Goal: Task Accomplishment & Management: Manage account settings

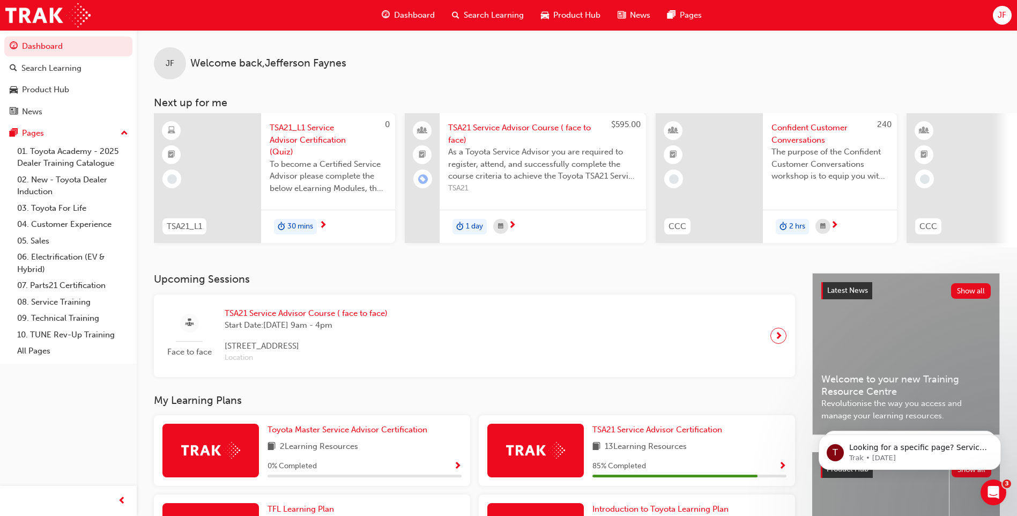
click at [1004, 16] on span "JF" at bounding box center [1001, 15] width 9 height 12
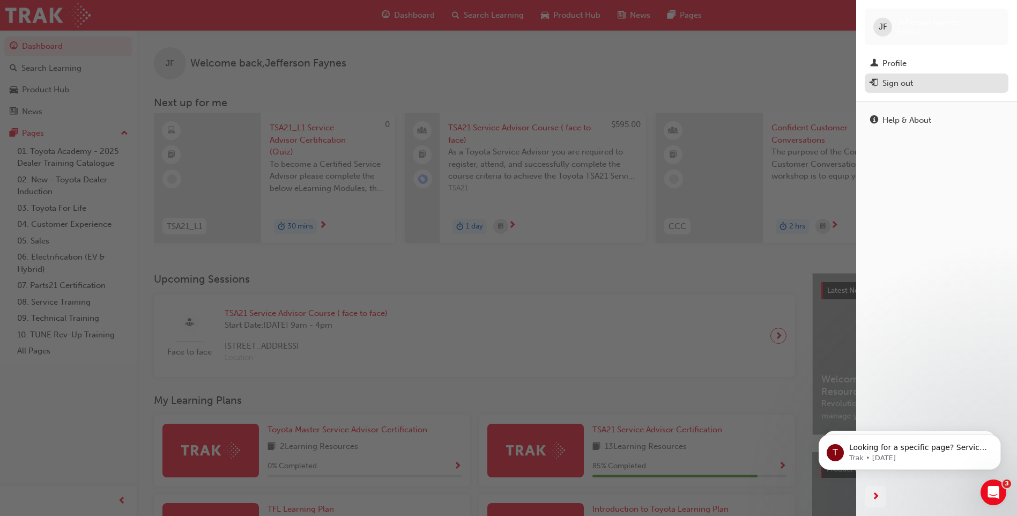
click at [883, 86] on div "Sign out" at bounding box center [897, 83] width 31 height 12
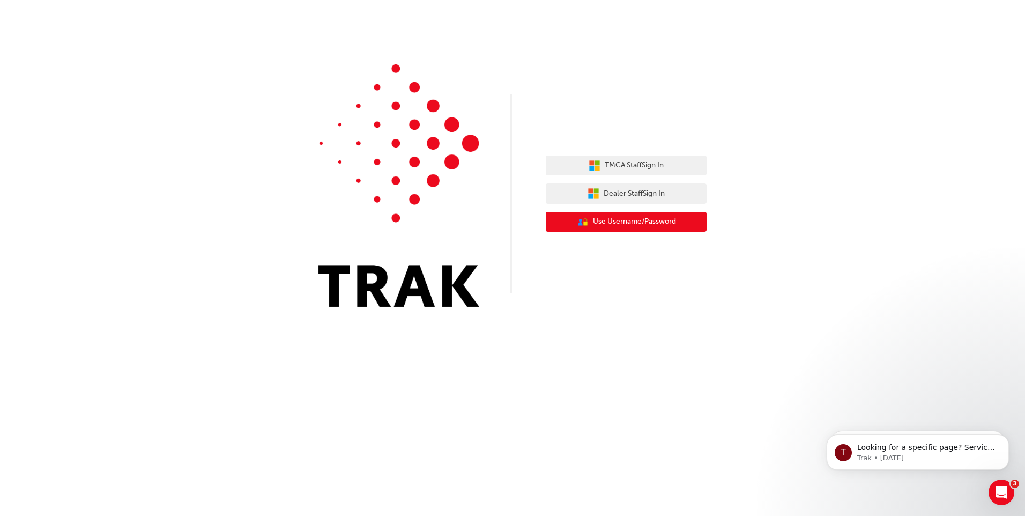
click at [656, 226] on span "Use Username/Password" at bounding box center [634, 221] width 83 height 12
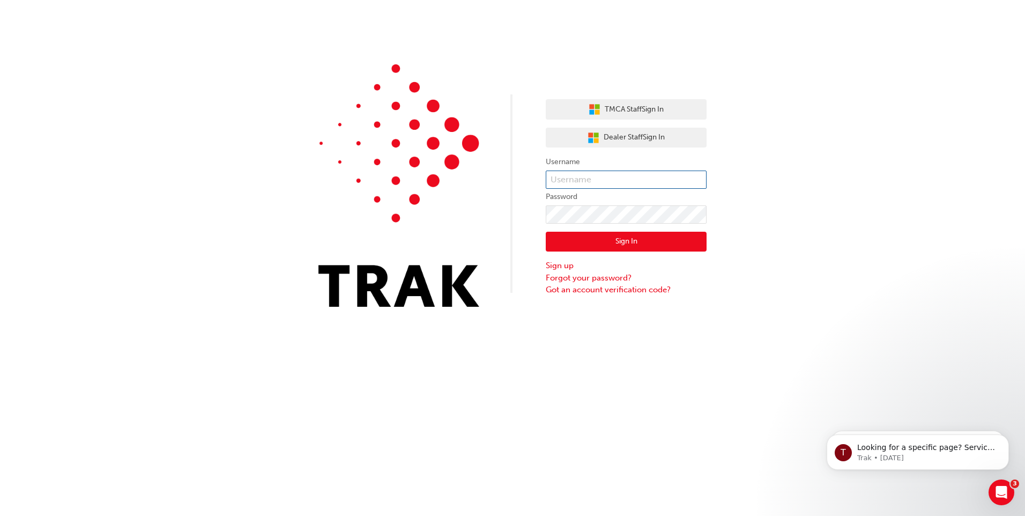
click at [599, 177] on input "text" at bounding box center [626, 179] width 161 height 18
click at [505, 180] on div "TMCA Staff Sign In Dealer Staff Sign In Username Password Sign In Sign up Forgo…" at bounding box center [512, 161] width 1025 height 323
click at [586, 172] on input "text" at bounding box center [626, 179] width 161 height 18
click at [593, 181] on input "Jefferson.Faynes" at bounding box center [626, 179] width 161 height 18
type input "Jefferson.Faynes@downtowntoyota.com.au"
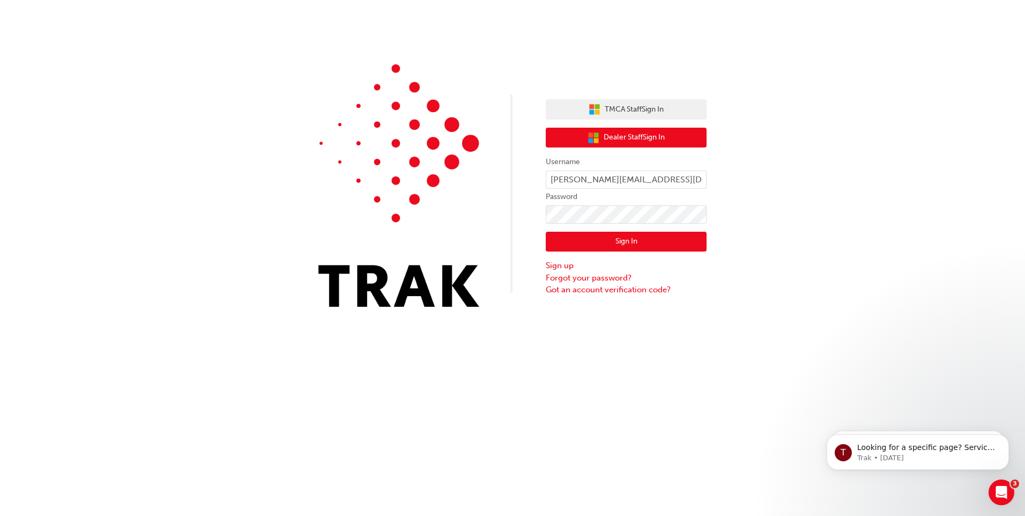
click at [667, 136] on button "Dealer Staff Sign In" at bounding box center [626, 138] width 161 height 20
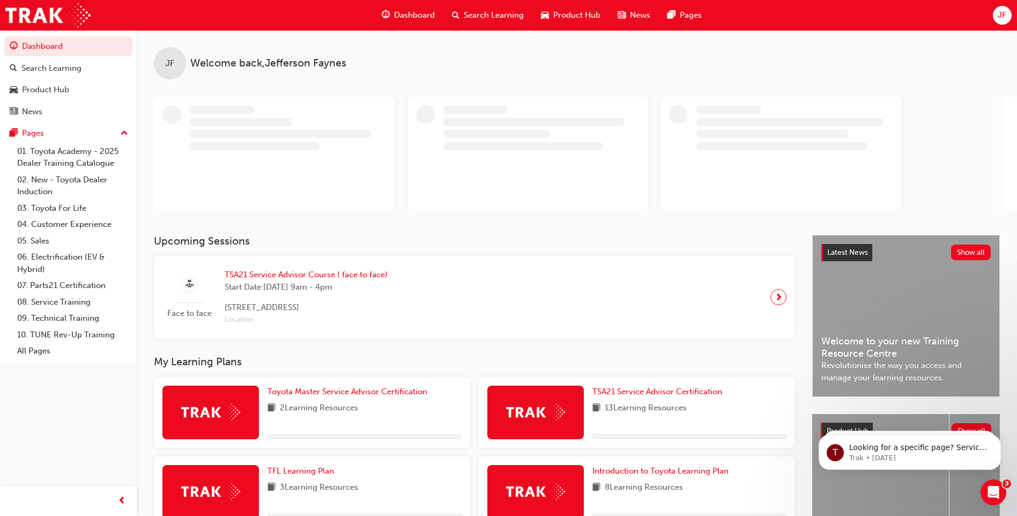
click at [999, 19] on span "JF" at bounding box center [1001, 15] width 9 height 12
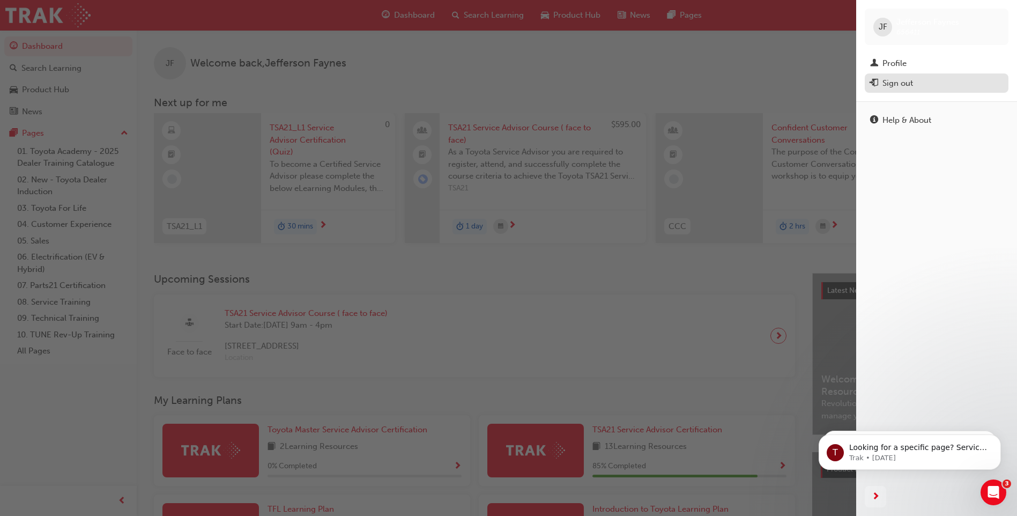
click at [885, 81] on div "Sign out" at bounding box center [897, 83] width 31 height 12
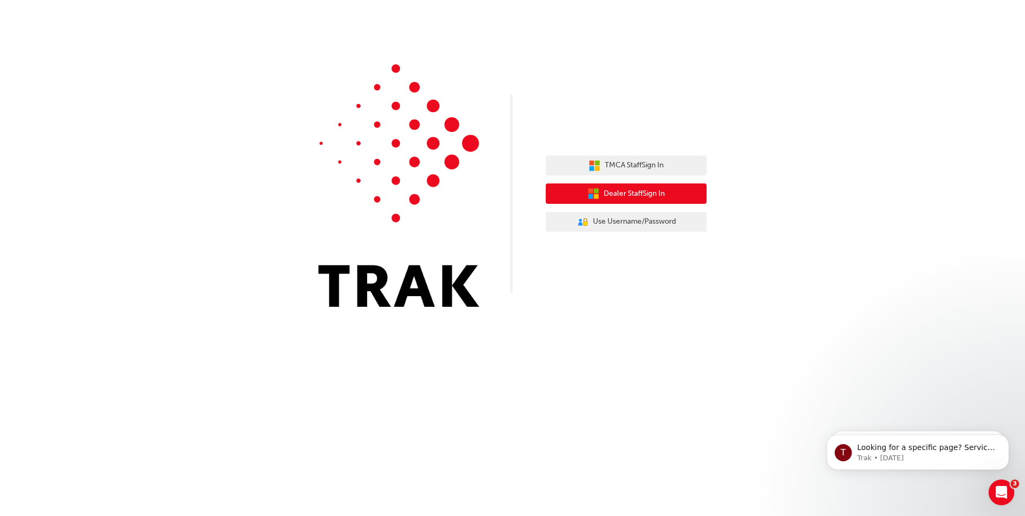
click at [617, 196] on span "Dealer Staff Sign In" at bounding box center [633, 194] width 61 height 12
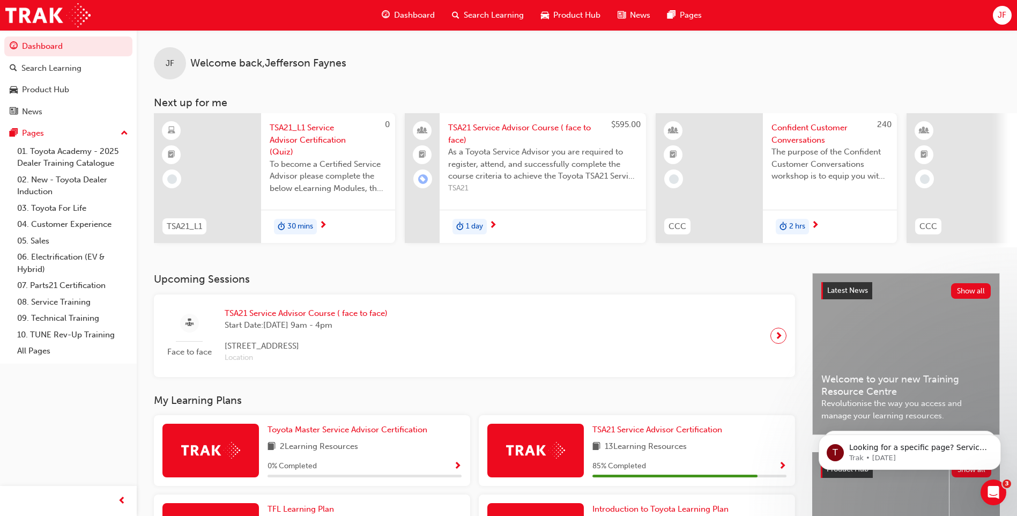
click at [995, 10] on div "JF" at bounding box center [1002, 15] width 19 height 19
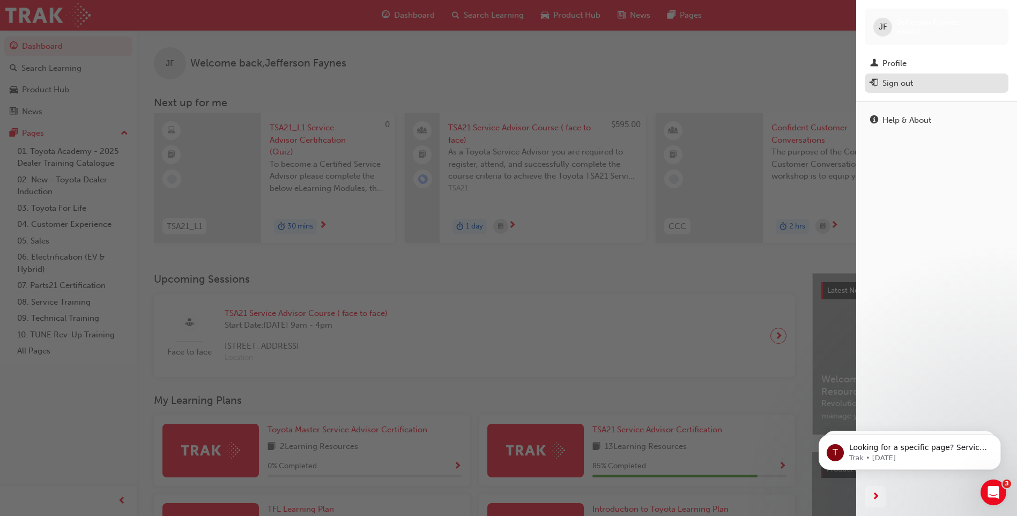
click at [904, 89] on div "Sign out" at bounding box center [897, 83] width 31 height 12
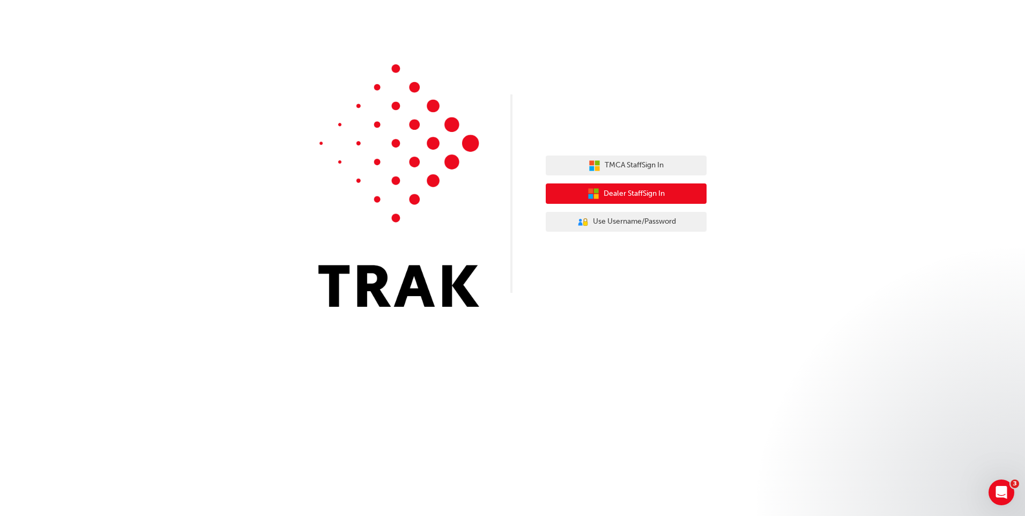
click at [625, 198] on span "Dealer Staff Sign In" at bounding box center [633, 194] width 61 height 12
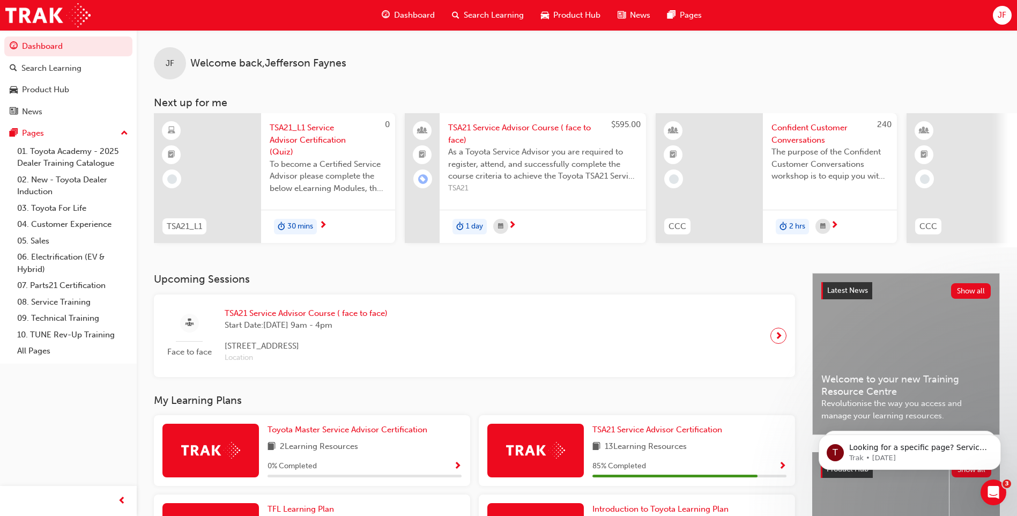
drag, startPoint x: 1004, startPoint y: 1, endPoint x: 737, endPoint y: 65, distance: 274.7
click at [737, 65] on div "JF Welcome back , Jefferson Faynes" at bounding box center [577, 54] width 880 height 49
click at [999, 14] on span "JF" at bounding box center [1001, 15] width 9 height 12
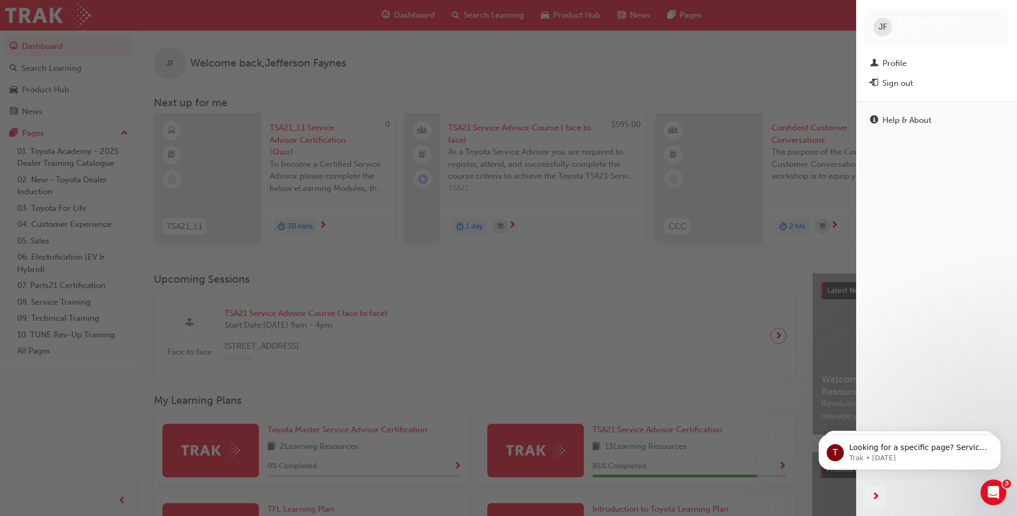
click at [923, 90] on button "Sign out" at bounding box center [936, 83] width 144 height 20
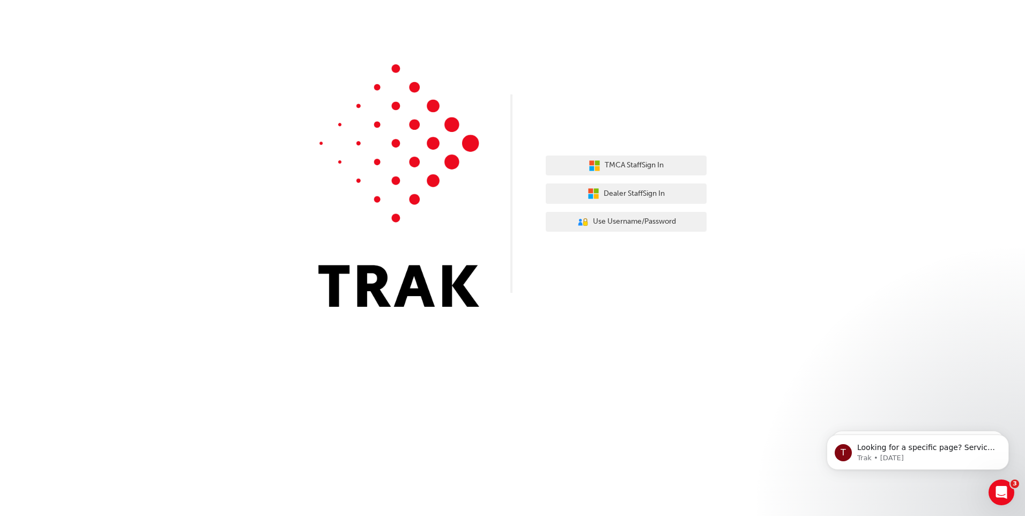
click at [630, 208] on div "TMCA Staff Sign In Dealer Staff Sign In User Authentication Icon - Blue Person,…" at bounding box center [626, 193] width 161 height 93
click at [630, 220] on span "Use Username/Password" at bounding box center [634, 221] width 83 height 12
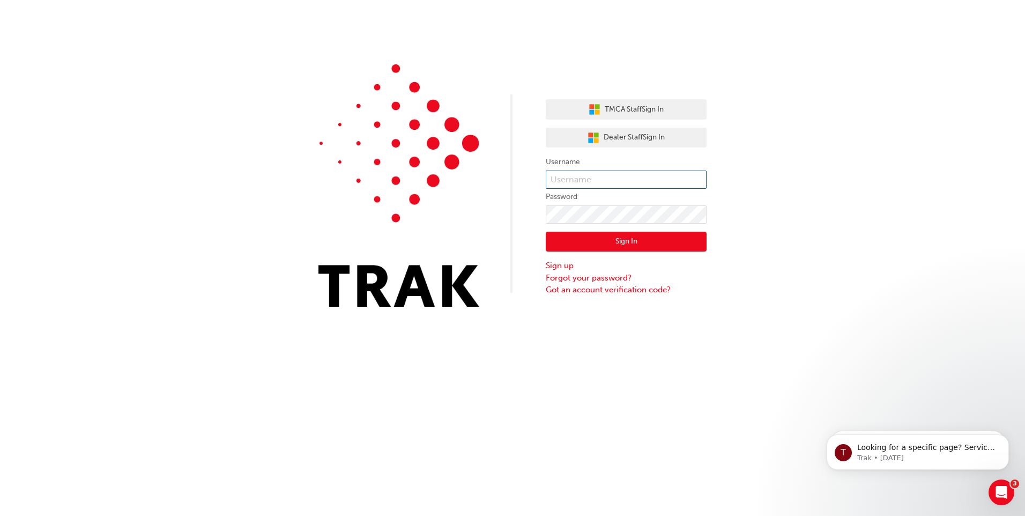
click at [622, 188] on input "text" at bounding box center [626, 179] width 161 height 18
type input "Jefferson.Faynes"
click button "Sign In" at bounding box center [626, 242] width 161 height 20
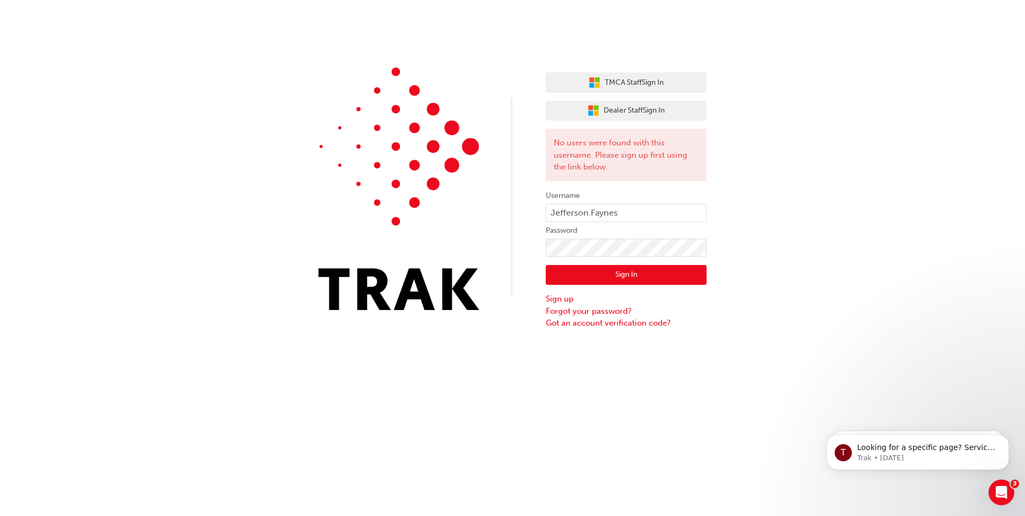
click at [601, 124] on div "TMCA Staff Sign In Dealer Staff Sign In No users were found with this username.…" at bounding box center [626, 196] width 161 height 265
click at [605, 115] on span "Dealer Staff Sign In" at bounding box center [633, 111] width 61 height 12
